Goal: Information Seeking & Learning: Learn about a topic

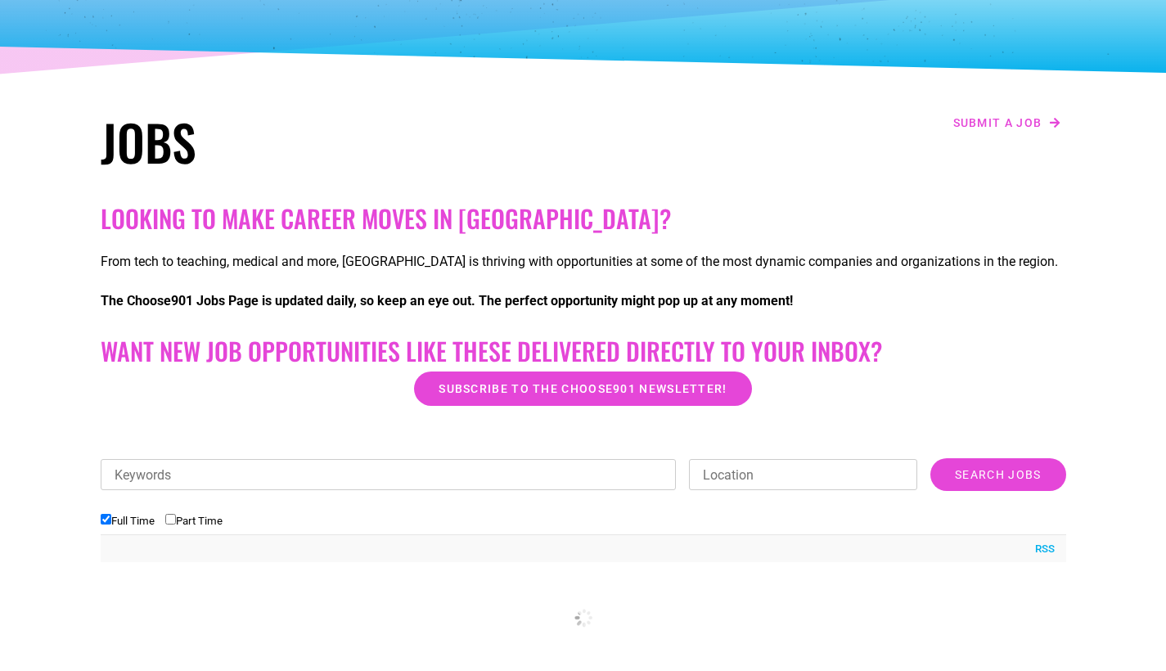
scroll to position [162, 0]
click at [106, 520] on input "Full Time" at bounding box center [106, 519] width 11 height 11
checkbox input "false"
click at [174, 519] on input "Part Time" at bounding box center [170, 519] width 11 height 11
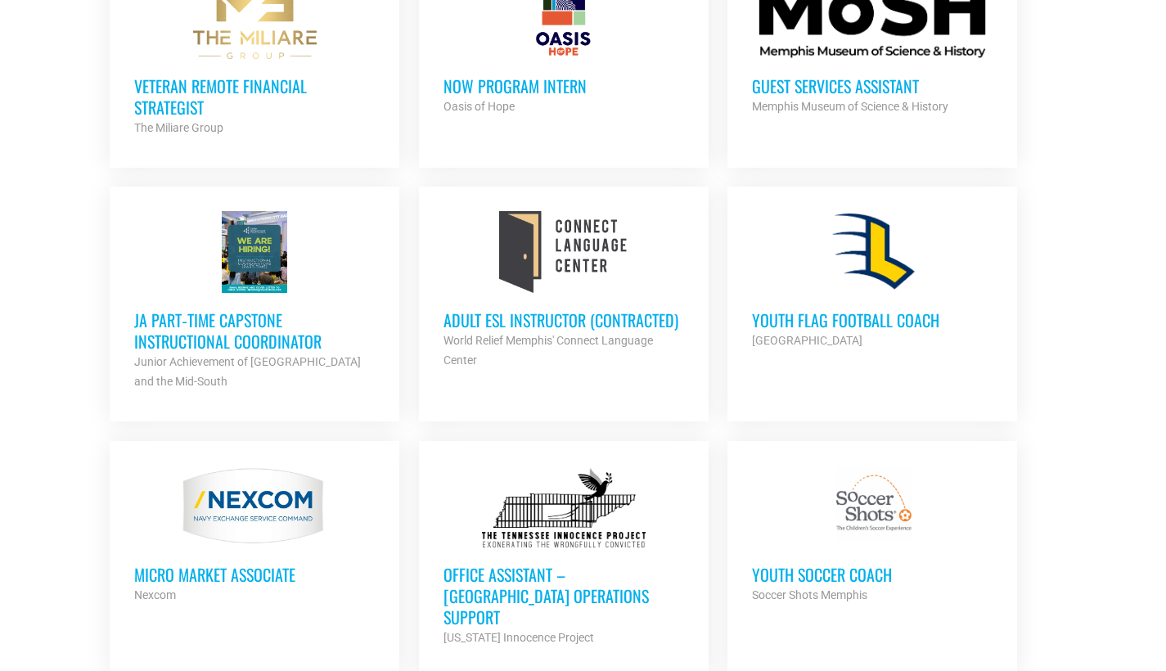
scroll to position [1046, 0]
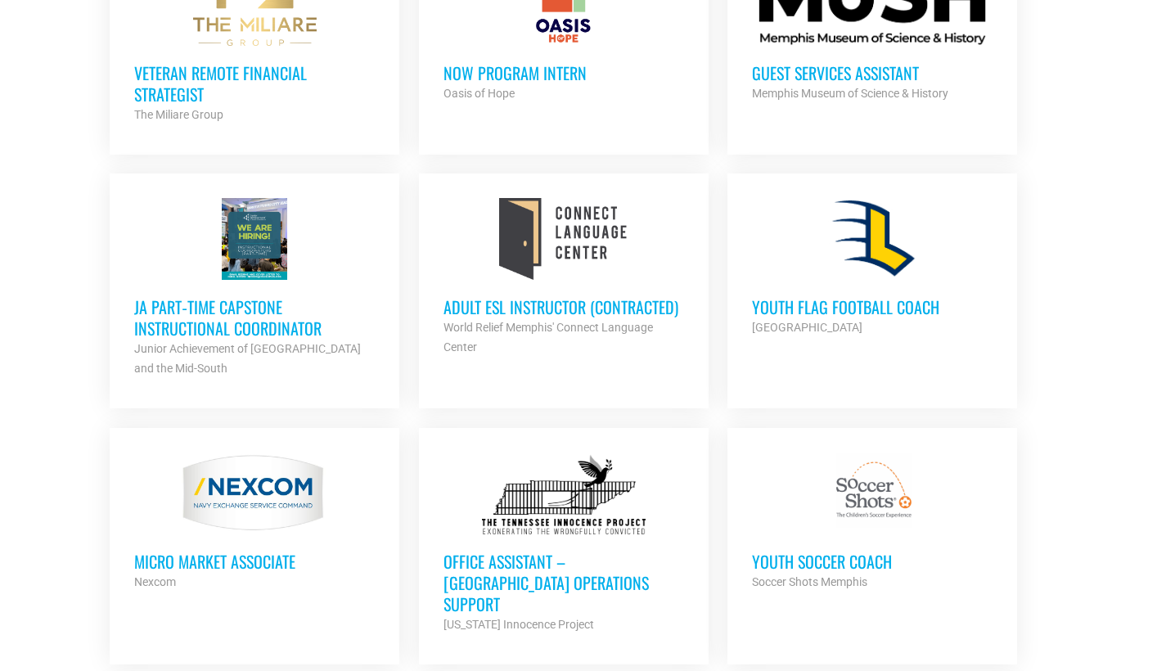
click at [554, 310] on h3 "Adult ESL Instructor (Contracted)" at bounding box center [564, 306] width 241 height 21
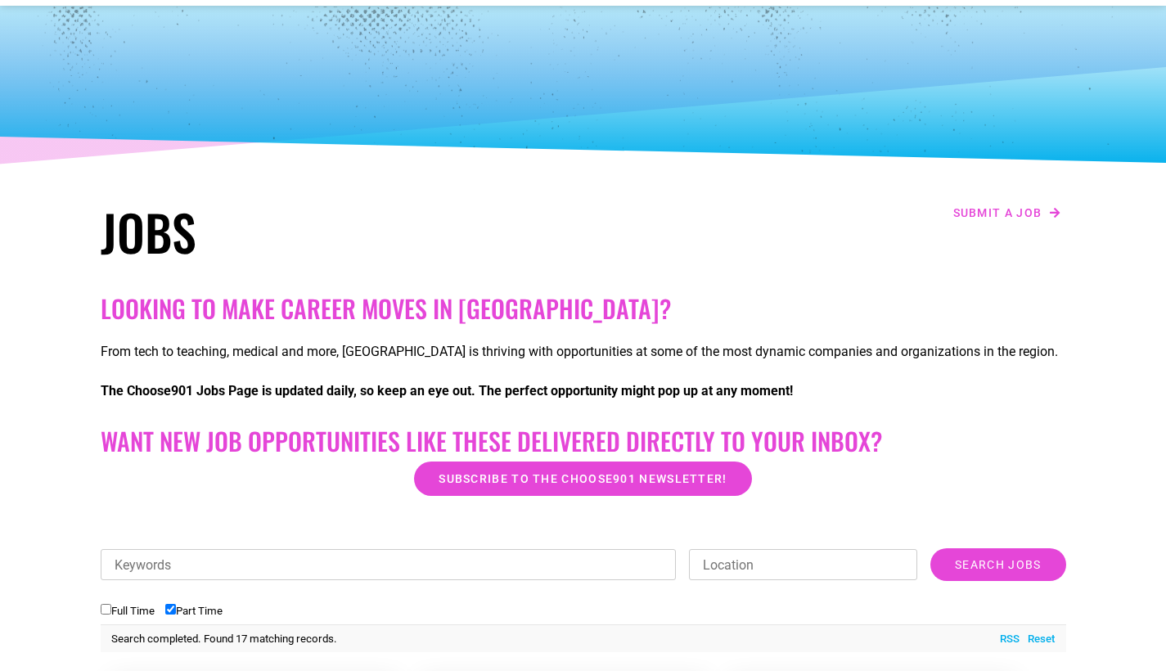
scroll to position [63, 0]
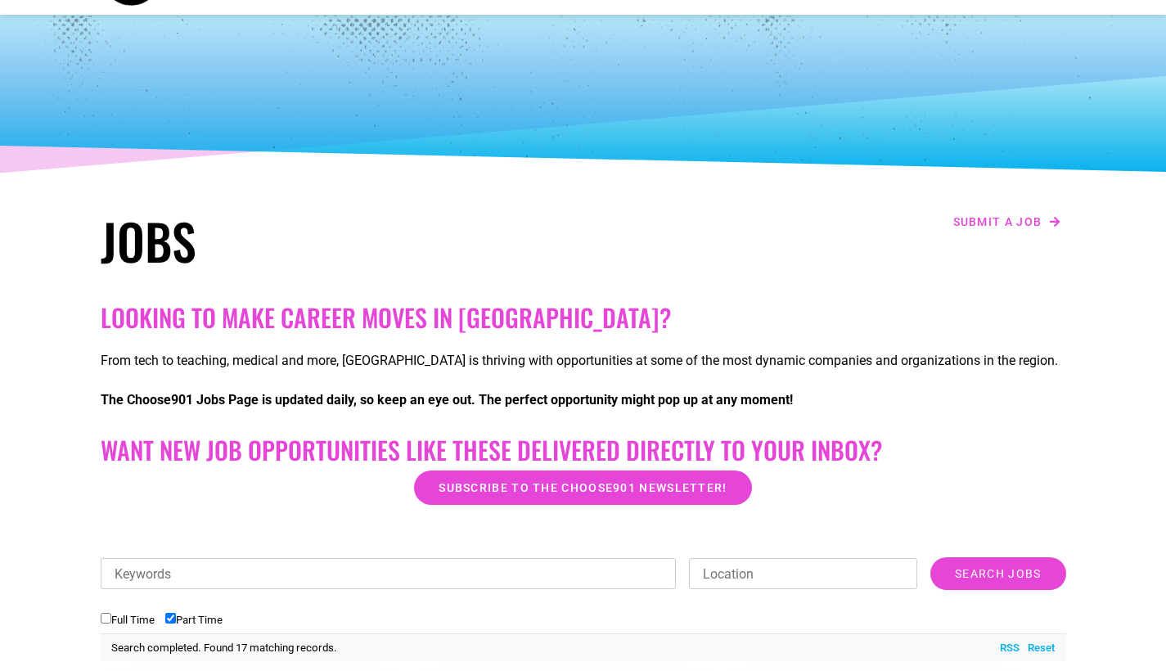
click at [176, 624] on input "Part Time" at bounding box center [170, 618] width 11 height 11
checkbox input "false"
click at [108, 617] on input "Full Time" at bounding box center [106, 618] width 11 height 11
checkbox input "true"
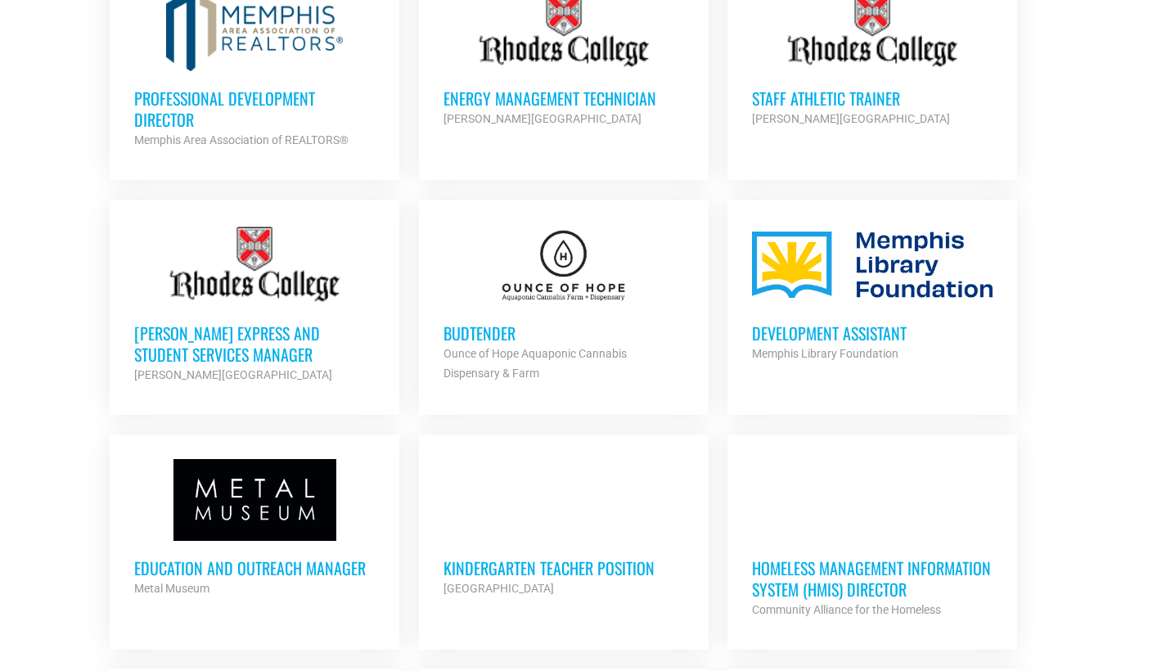
scroll to position [1257, 0]
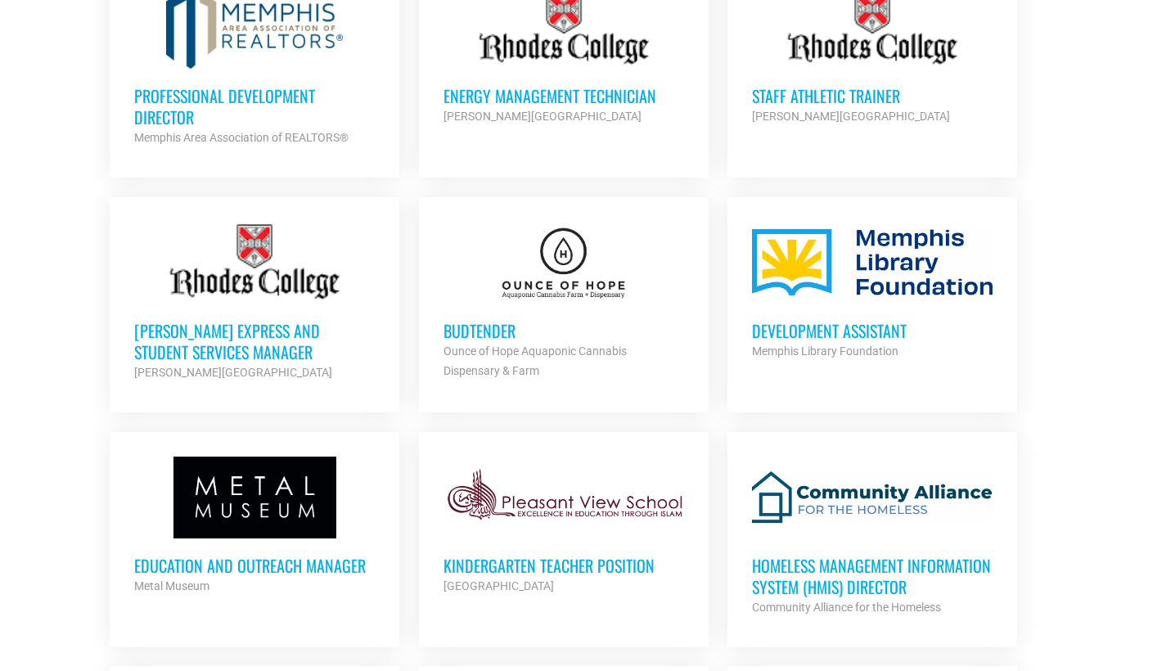
click at [206, 99] on h3 "Professional Development Director" at bounding box center [254, 106] width 241 height 43
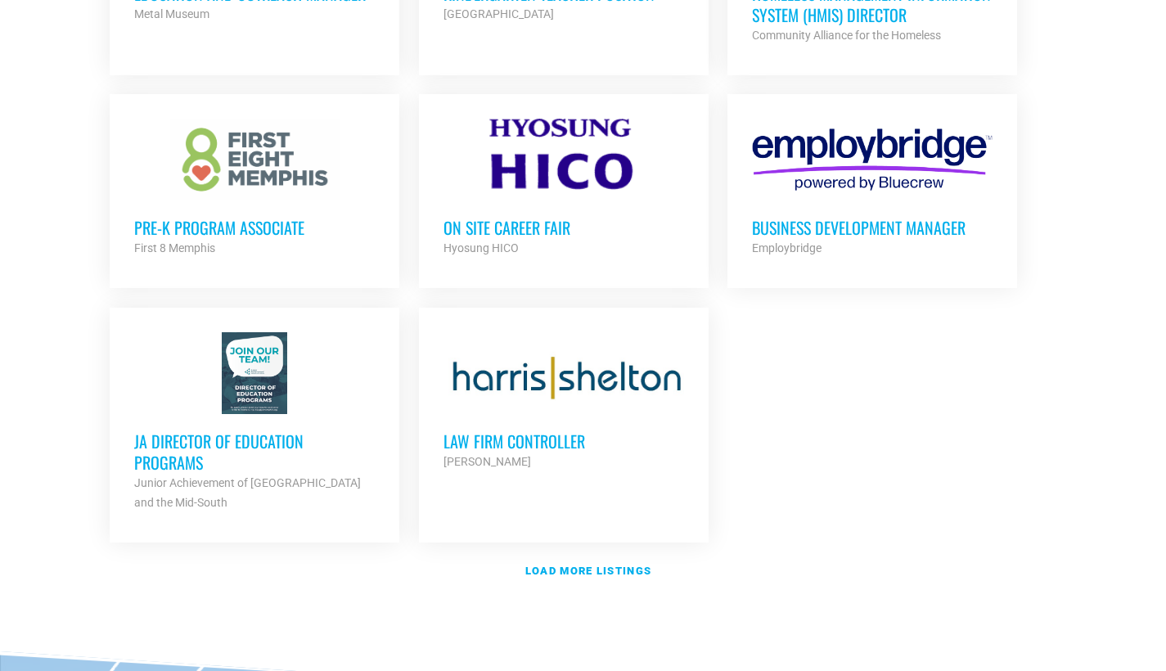
scroll to position [1838, 0]
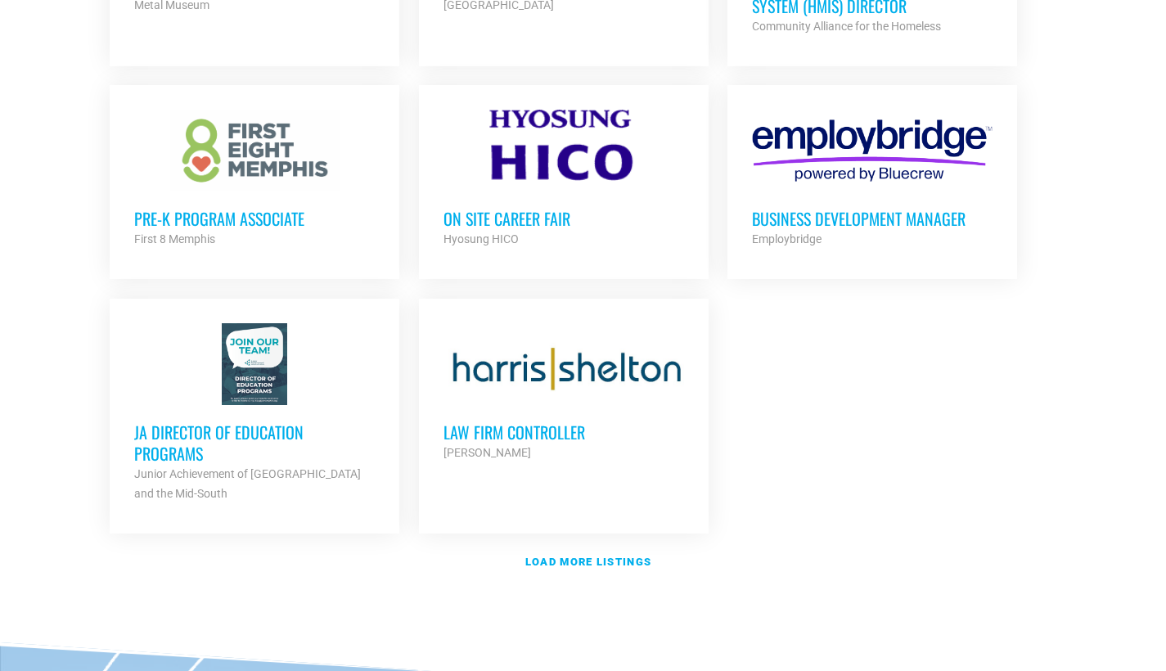
click at [271, 473] on strong "Junior Achievement of [GEOGRAPHIC_DATA] and the Mid-South" at bounding box center [247, 483] width 227 height 33
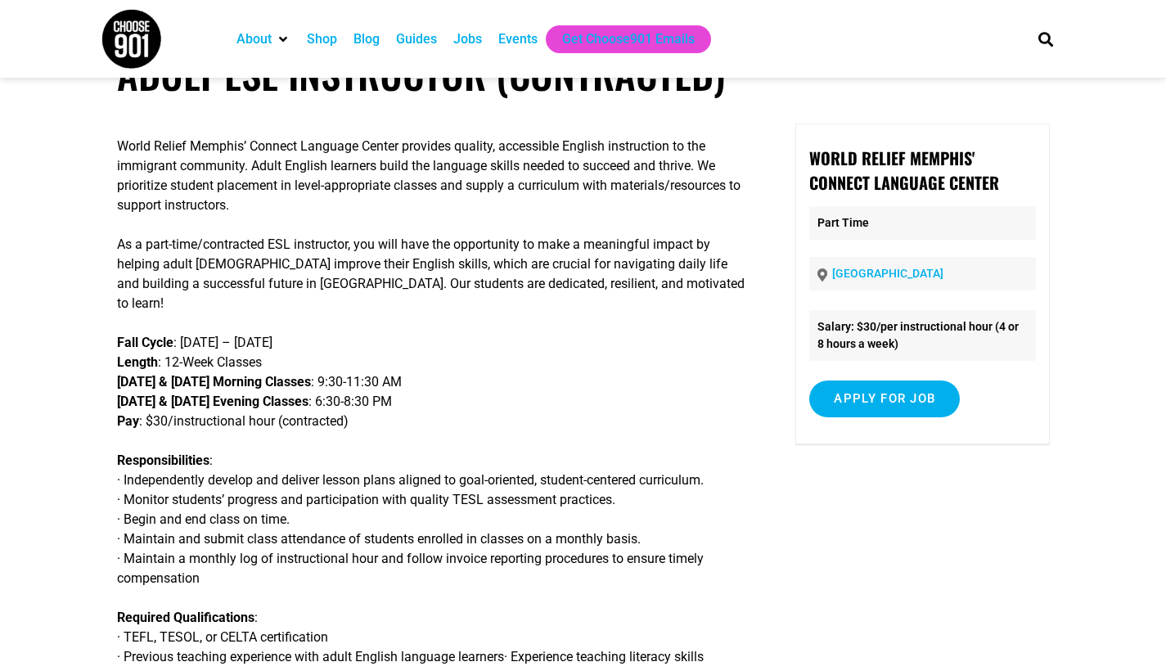
scroll to position [49, 0]
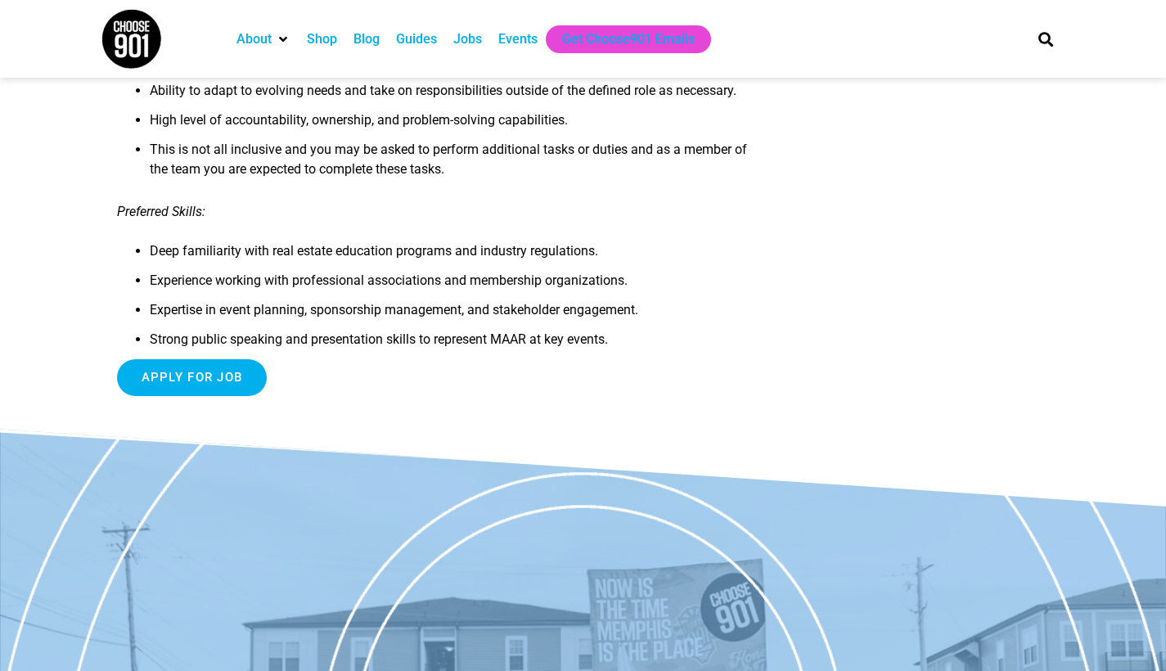
scroll to position [1666, 0]
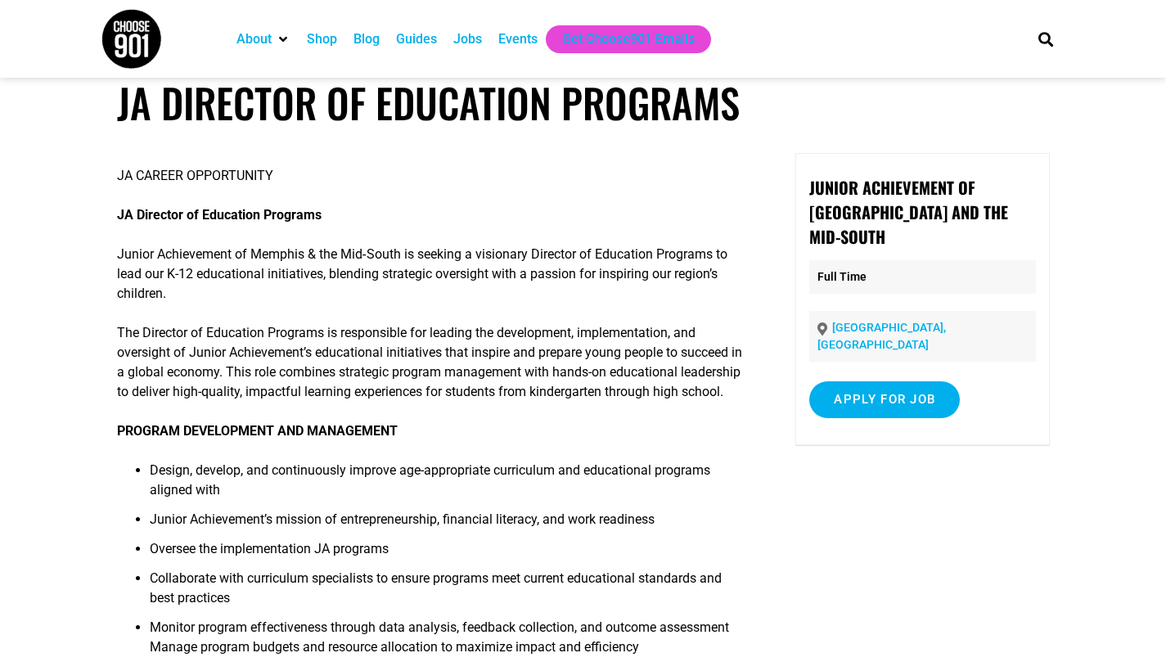
scroll to position [-2, 0]
